Goal: Navigation & Orientation: Go to known website

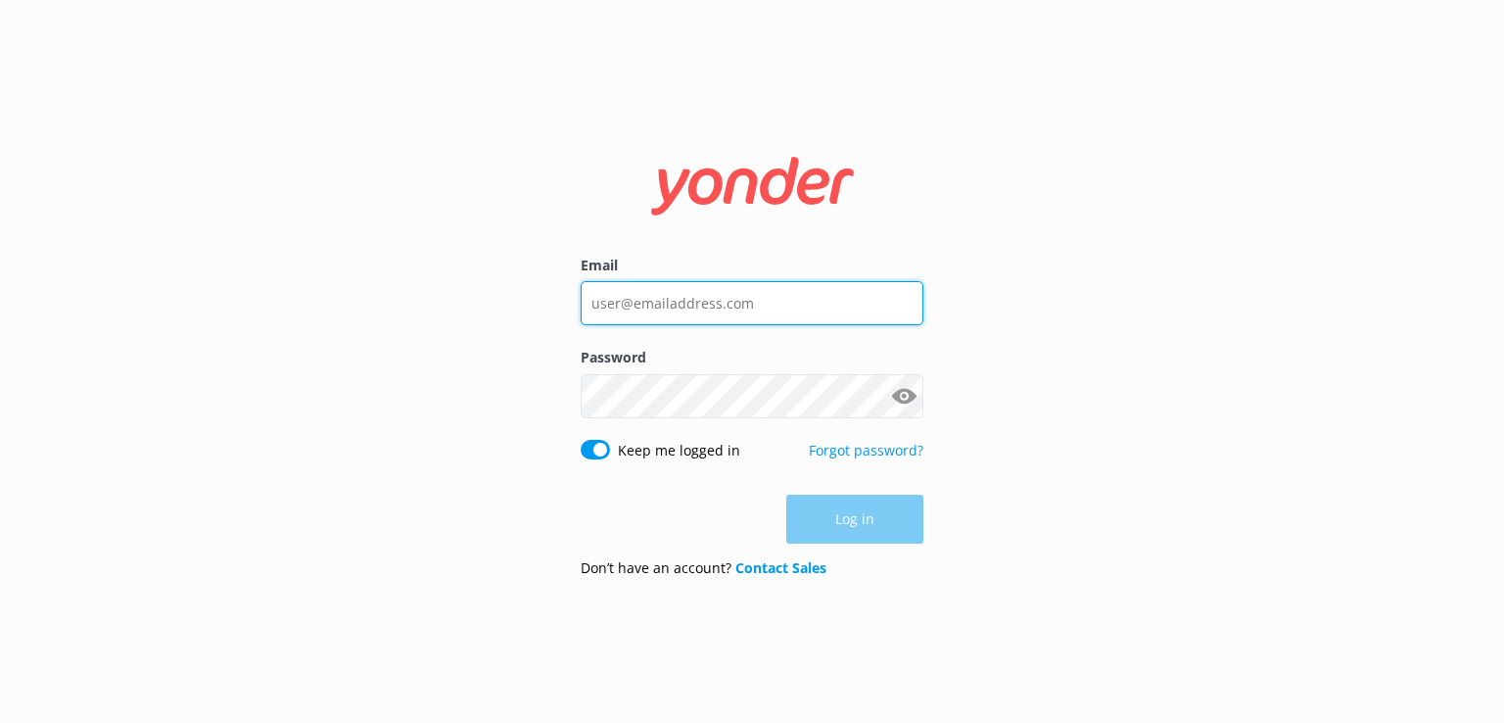
type input "[PERSON_NAME][EMAIL_ADDRESS][DOMAIN_NAME]"
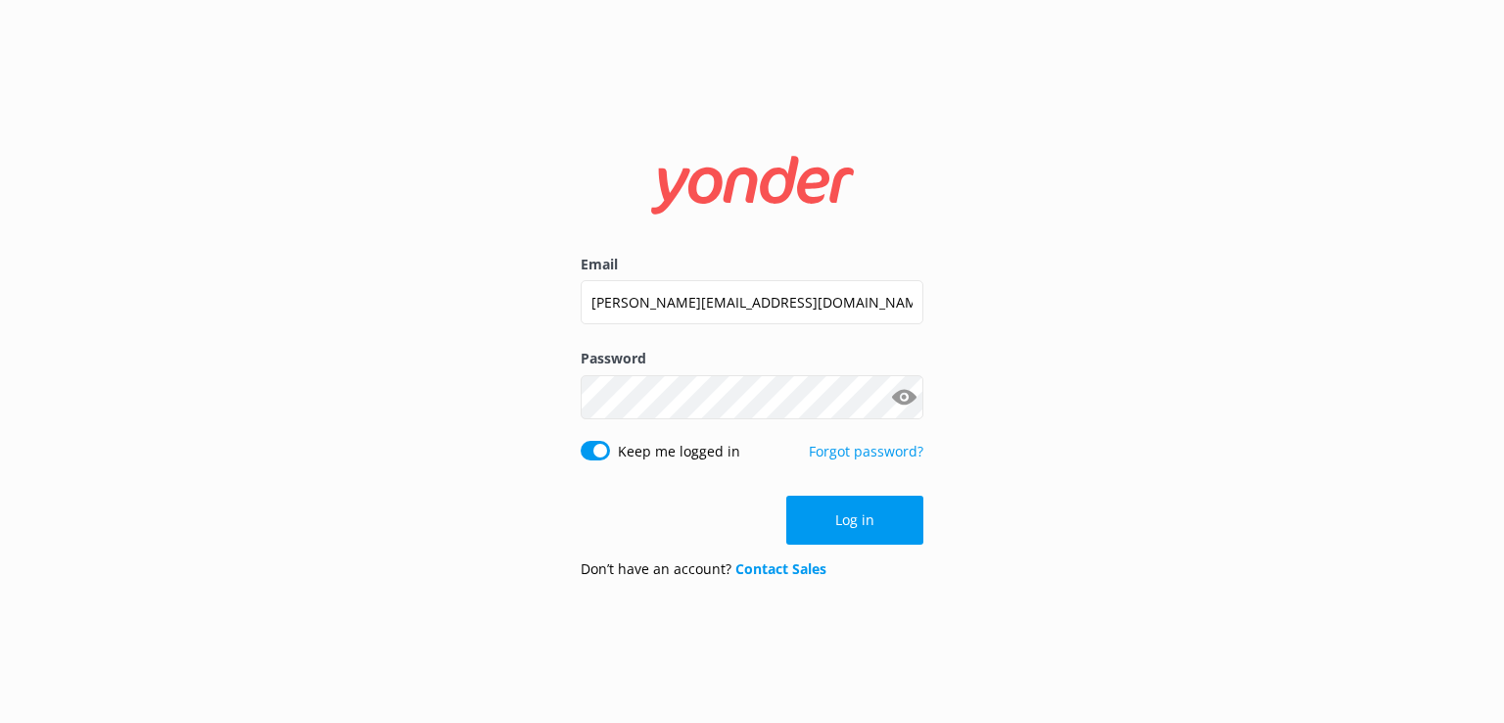
click at [818, 519] on div "Log in" at bounding box center [752, 520] width 343 height 49
click at [846, 518] on button "Log in" at bounding box center [855, 520] width 137 height 49
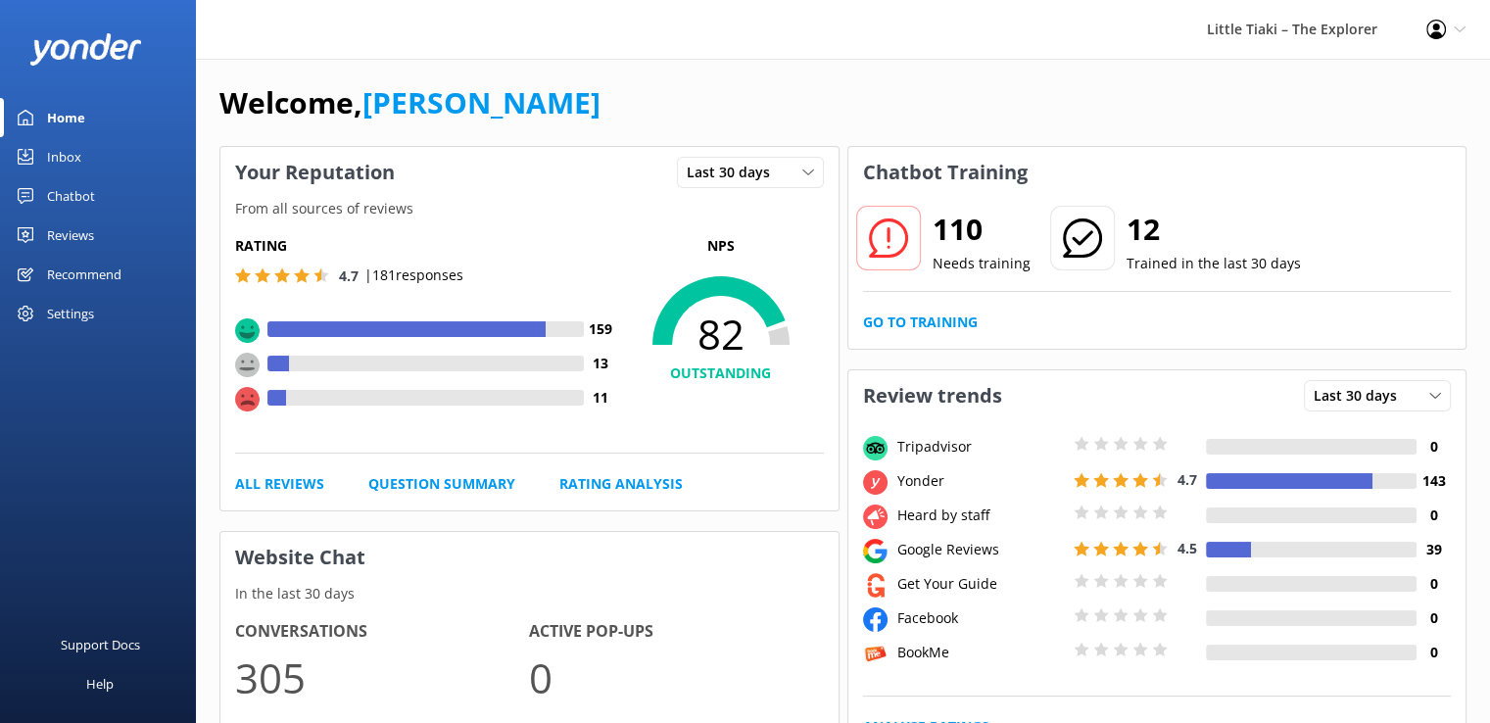
scroll to position [4, 0]
